Goal: Task Accomplishment & Management: Complete application form

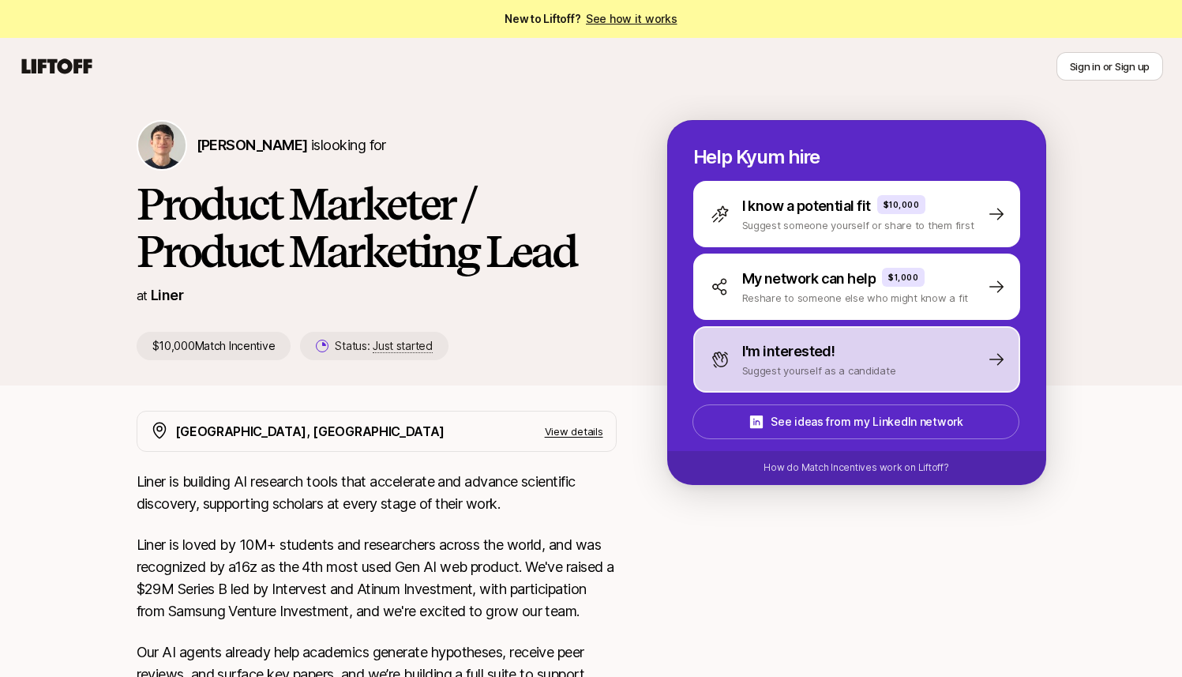
click at [771, 360] on p "I'm interested!" at bounding box center [788, 351] width 93 height 22
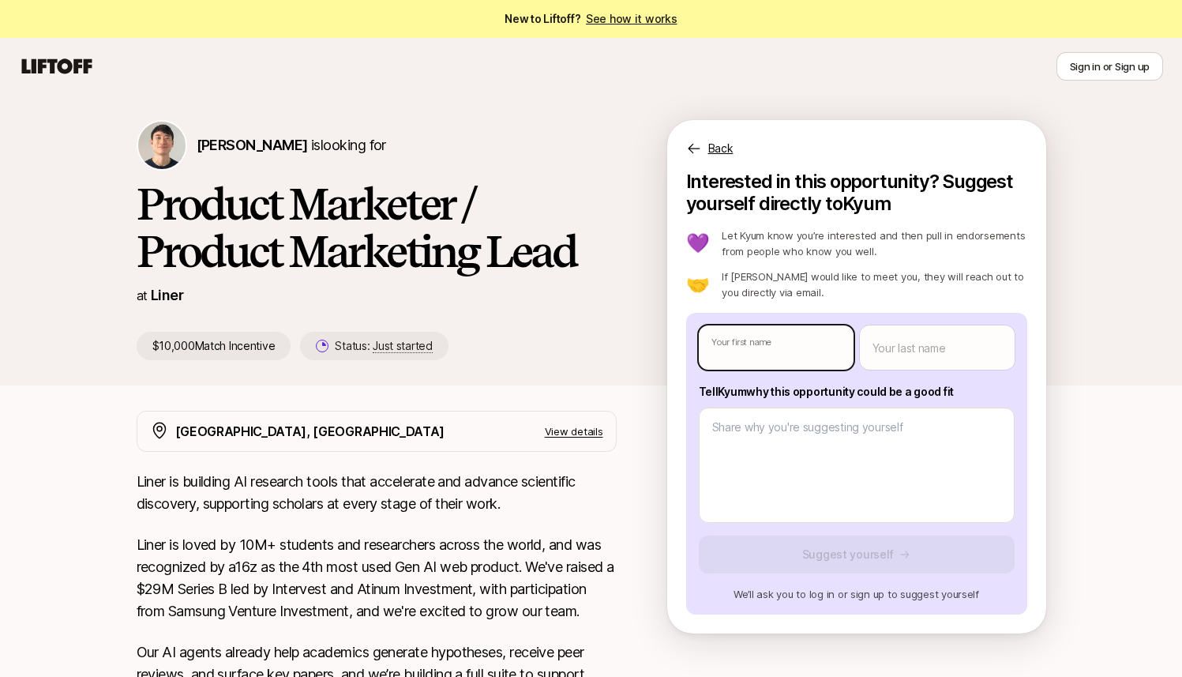
type textarea "x"
click at [762, 340] on body "New to Liftoff? See how it works Sign in or Sign up Sign in or Sign up [PERSON_…" at bounding box center [591, 338] width 1182 height 677
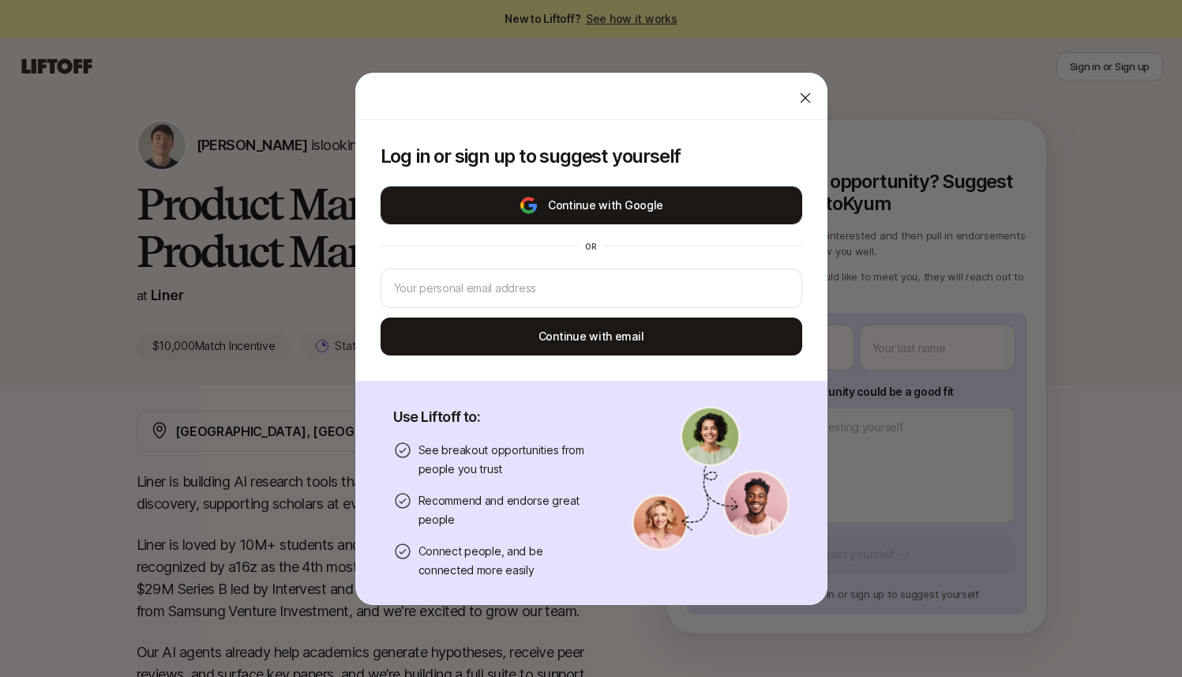
click at [665, 201] on button "Continue with Google" at bounding box center [592, 205] width 422 height 38
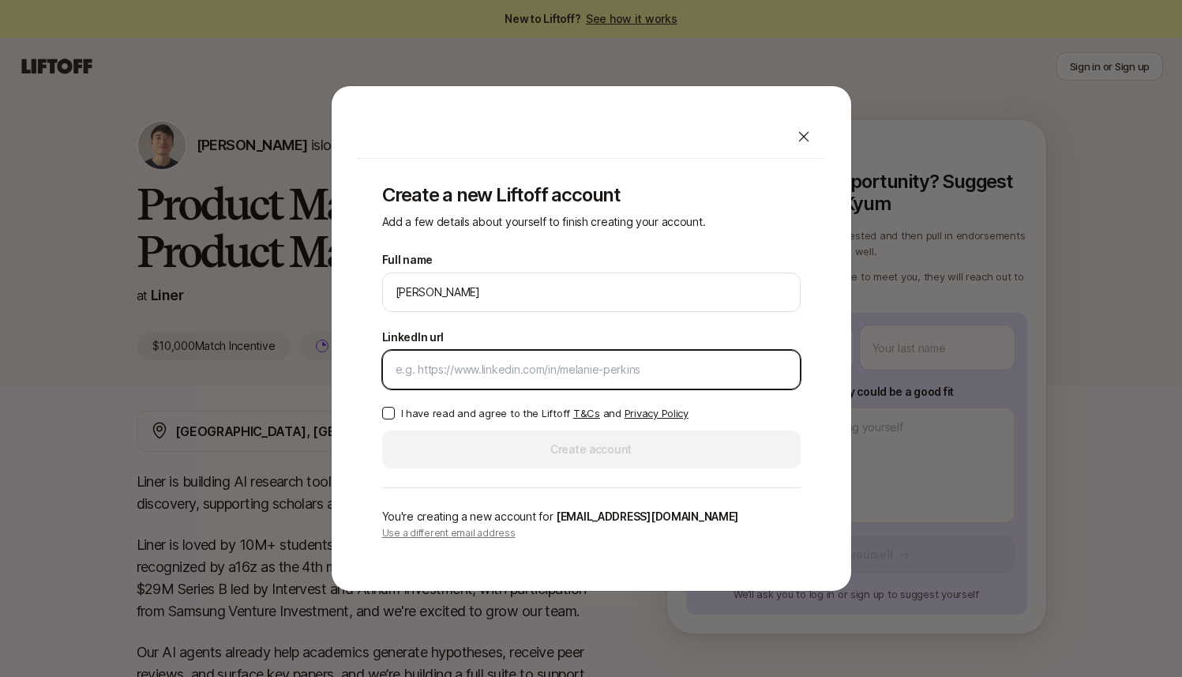
paste input "[URL][DOMAIN_NAME]"
type input "[URL][DOMAIN_NAME]"
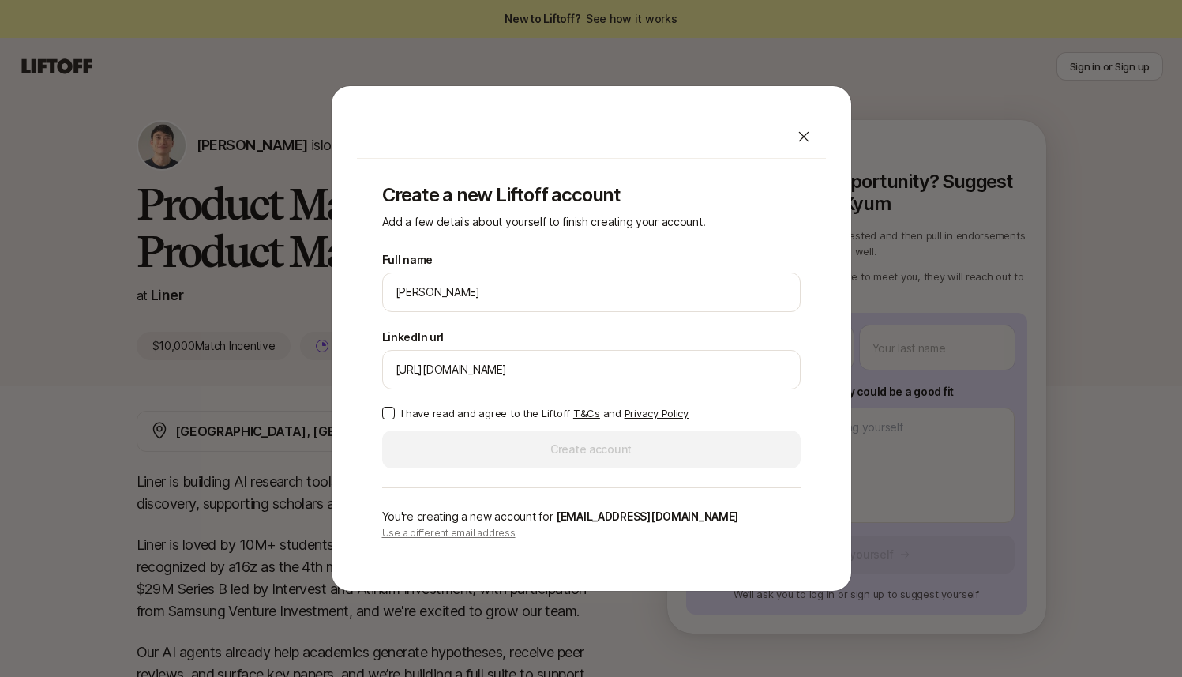
click at [386, 412] on button "I have read and agree to the Liftoff T&Cs and Privacy Policy" at bounding box center [388, 413] width 13 height 13
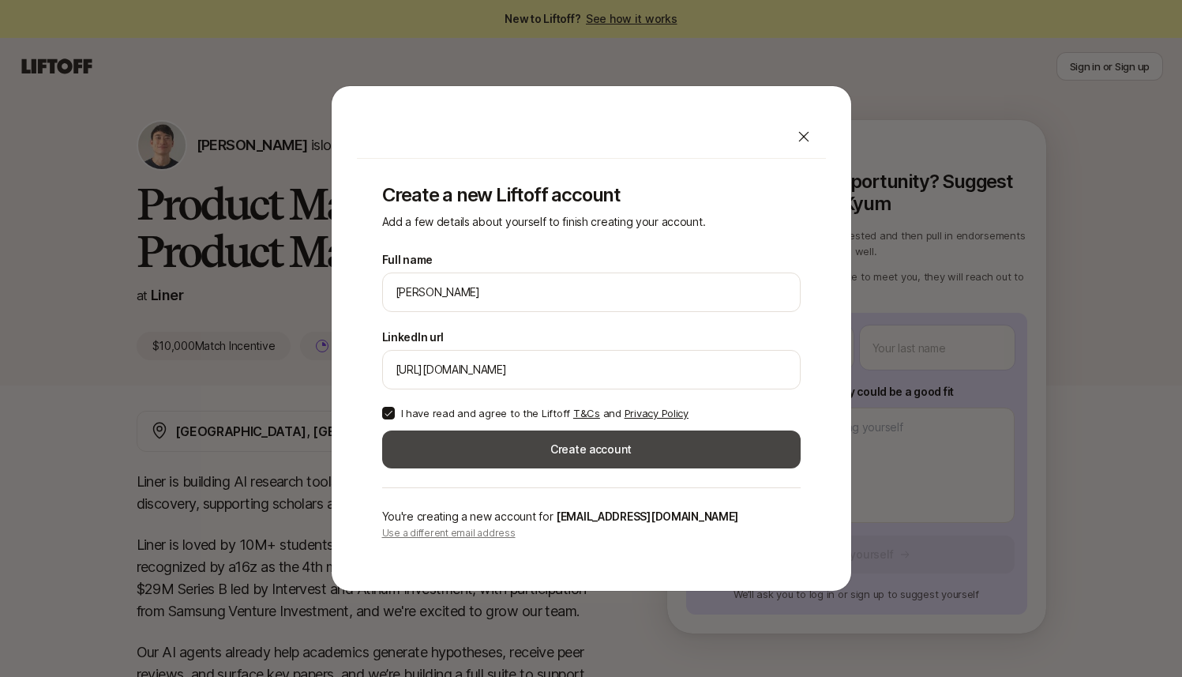
click at [523, 440] on button "Create account" at bounding box center [591, 449] width 418 height 38
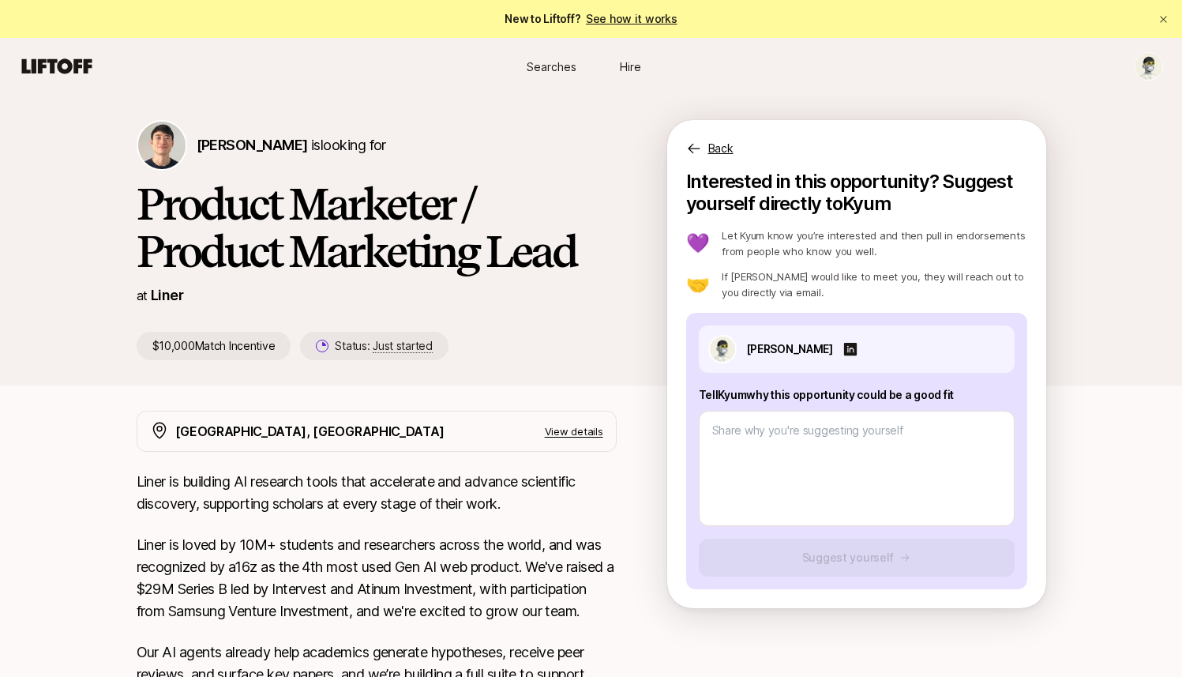
type textarea "x"
drag, startPoint x: 959, startPoint y: 391, endPoint x: 699, endPoint y: 394, distance: 260.5
click at [699, 394] on p "Tell Kyum why this opportunity could be a good fit" at bounding box center [857, 394] width 316 height 19
copy p "Tell Kyum why this opportunity could be a good fit"
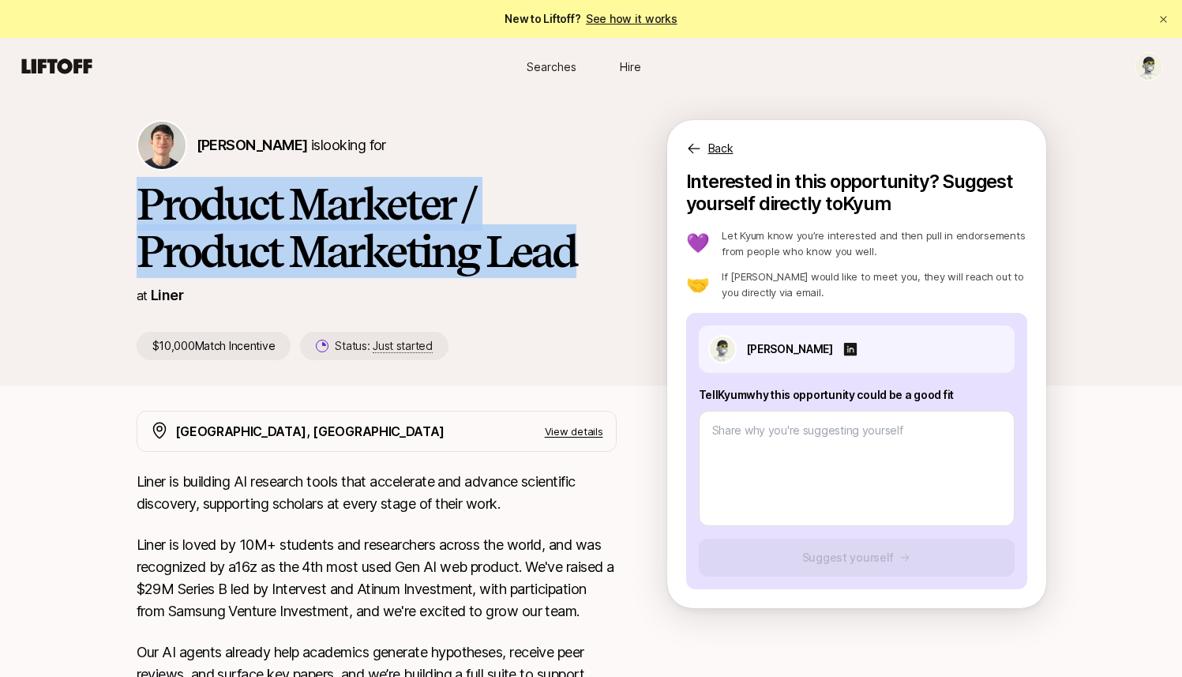
drag, startPoint x: 584, startPoint y: 253, endPoint x: 139, endPoint y: 209, distance: 447.4
click at [139, 209] on h1 "Product Marketer / Product Marketing Lead" at bounding box center [377, 227] width 480 height 95
copy h1 "Product Marketer / Product Marketing Lead"
